Goal: Go to known website: Access a specific website the user already knows

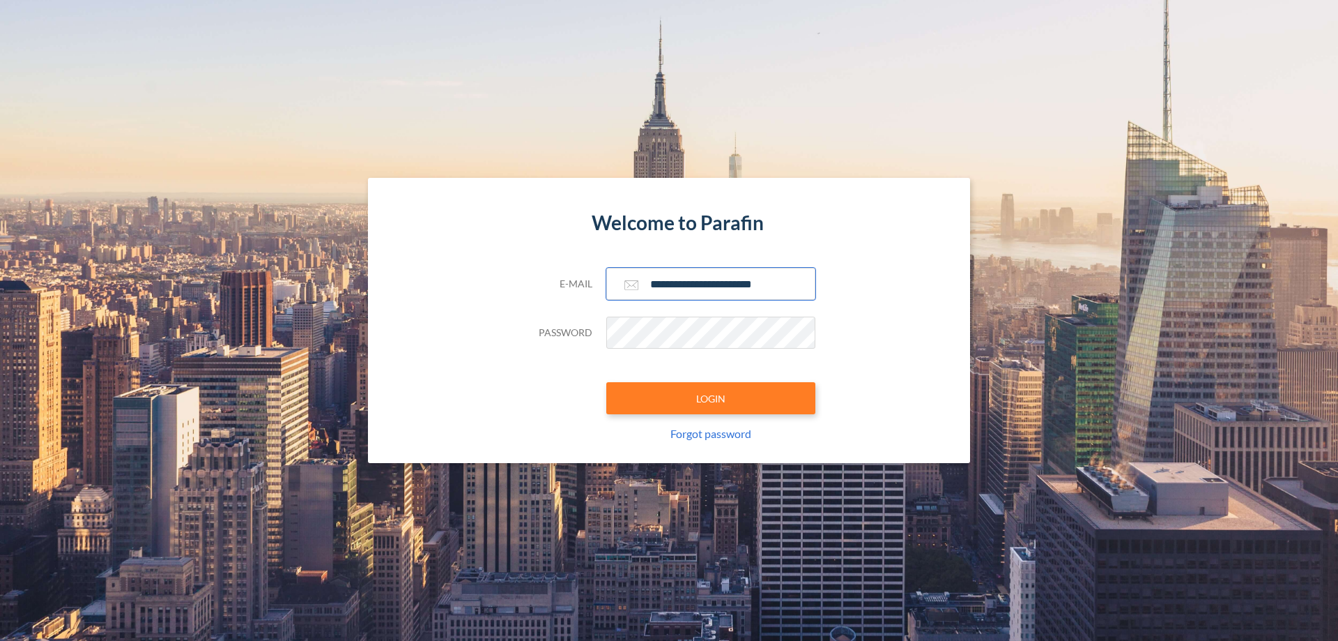
type input "**********"
click at [711, 398] on button "LOGIN" at bounding box center [710, 398] width 209 height 32
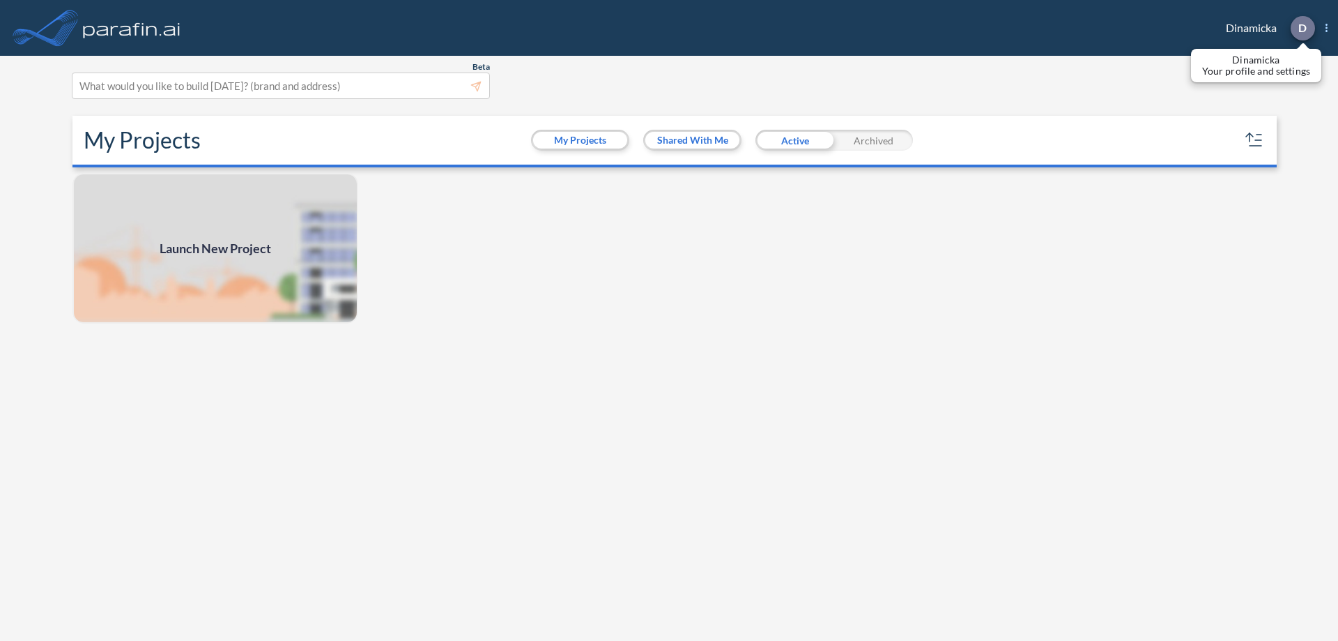
click at [1302, 28] on p "D" at bounding box center [1303, 28] width 8 height 13
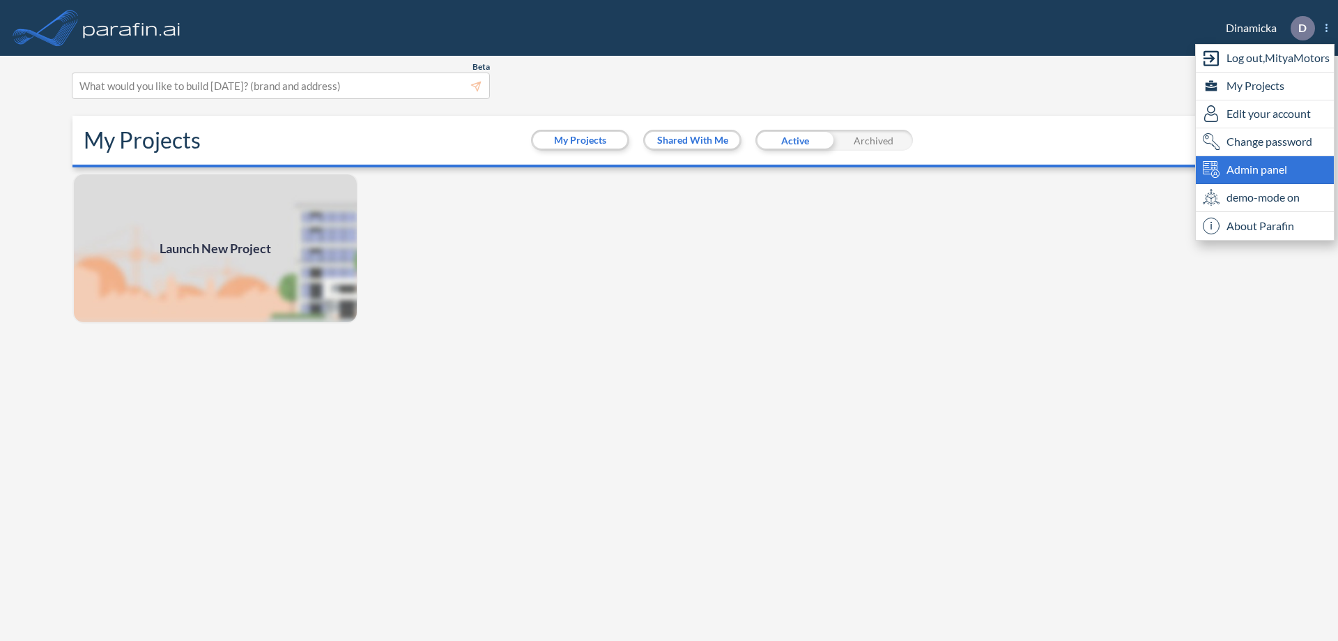
click at [1265, 169] on span "Admin panel" at bounding box center [1257, 169] width 61 height 17
